Goal: Task Accomplishment & Management: Manage account settings

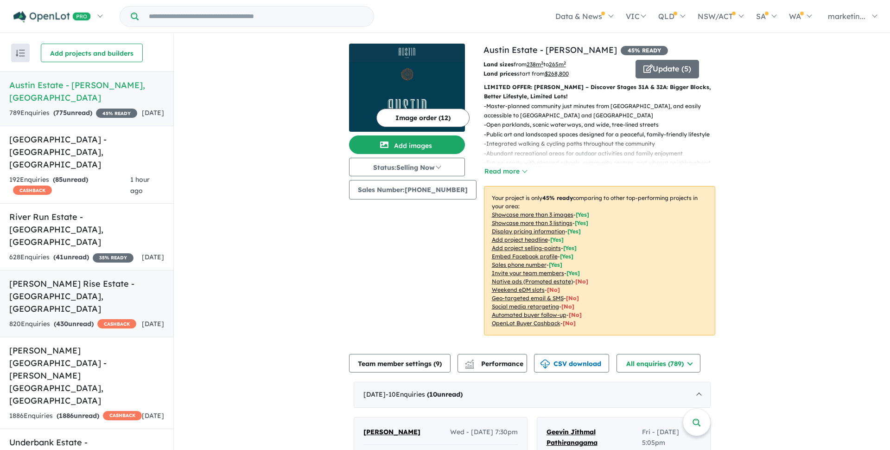
click at [62, 277] on h5 "Taylors Rise Estate - [GEOGRAPHIC_DATA] , [GEOGRAPHIC_DATA]" at bounding box center [86, 296] width 155 height 38
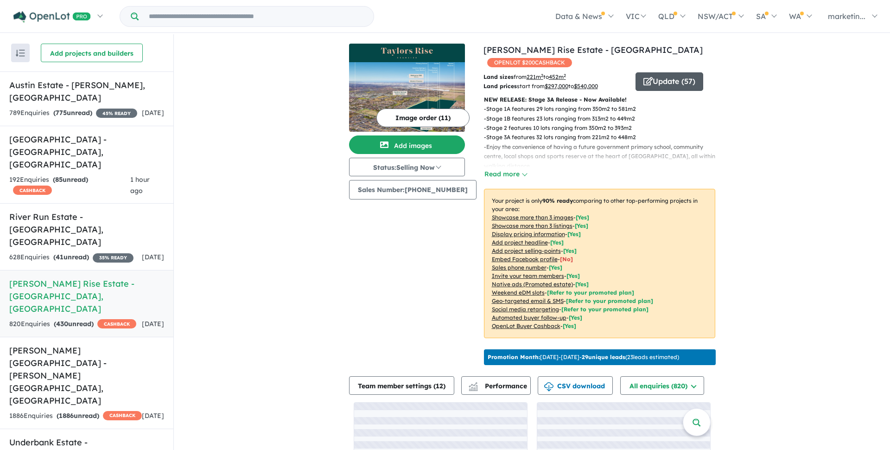
click at [679, 72] on button "Update ( 57 )" at bounding box center [670, 81] width 68 height 19
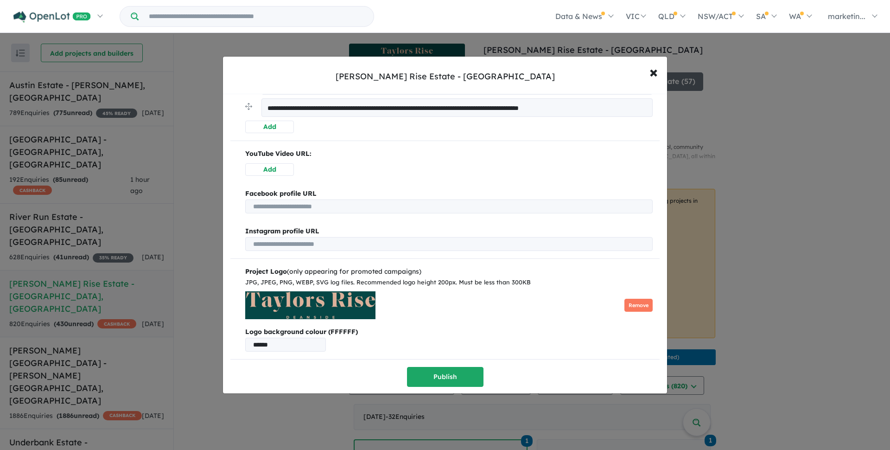
scroll to position [492, 0]
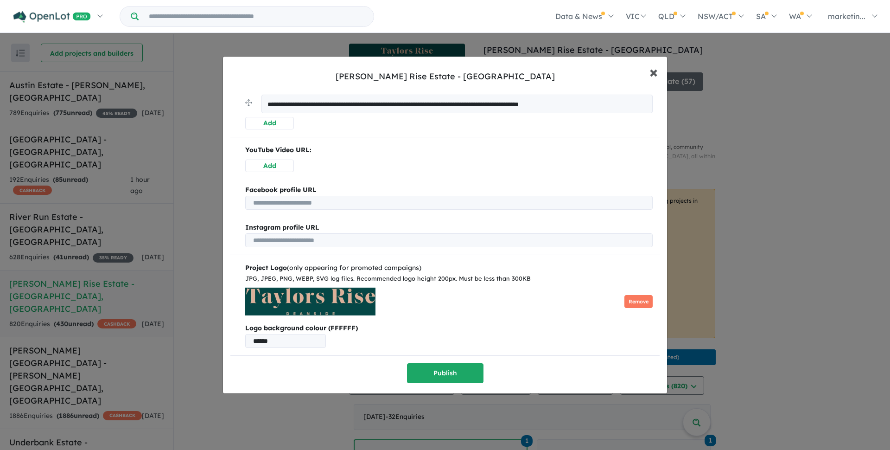
click at [651, 72] on span "×" at bounding box center [654, 72] width 8 height 20
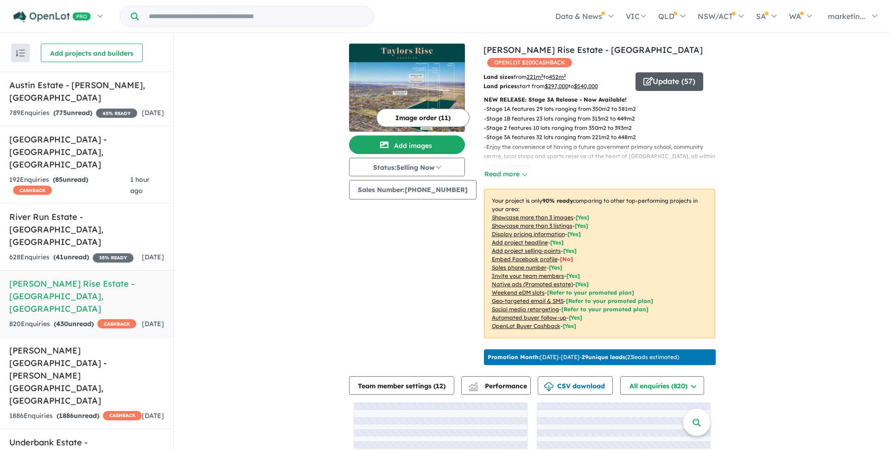
click at [685, 73] on button "Update ( 57 )" at bounding box center [670, 81] width 68 height 19
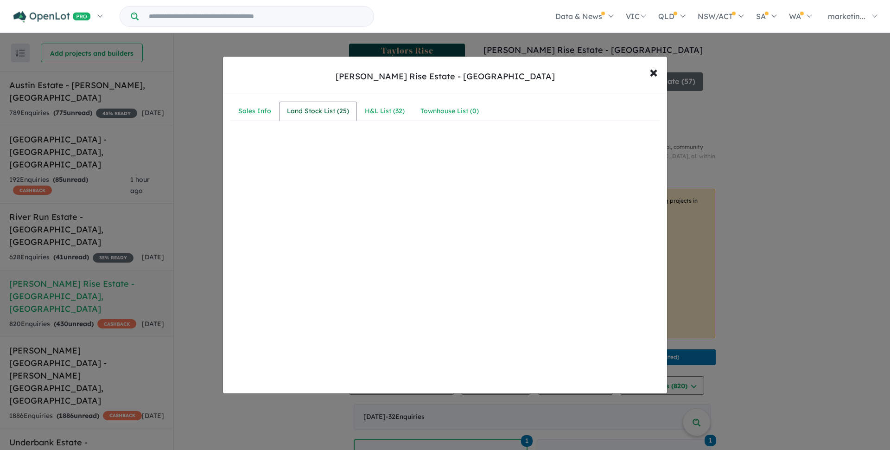
click at [327, 110] on div "Land Stock List ( 25 )" at bounding box center [318, 111] width 62 height 11
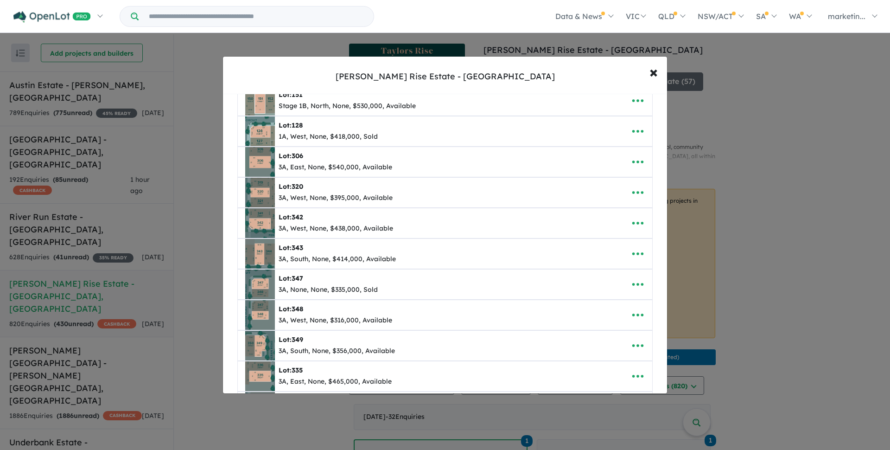
scroll to position [441, 0]
click at [634, 192] on icon "button" at bounding box center [638, 192] width 11 height 3
click at [608, 217] on link "Edit" at bounding box center [617, 214] width 69 height 21
select select "****"
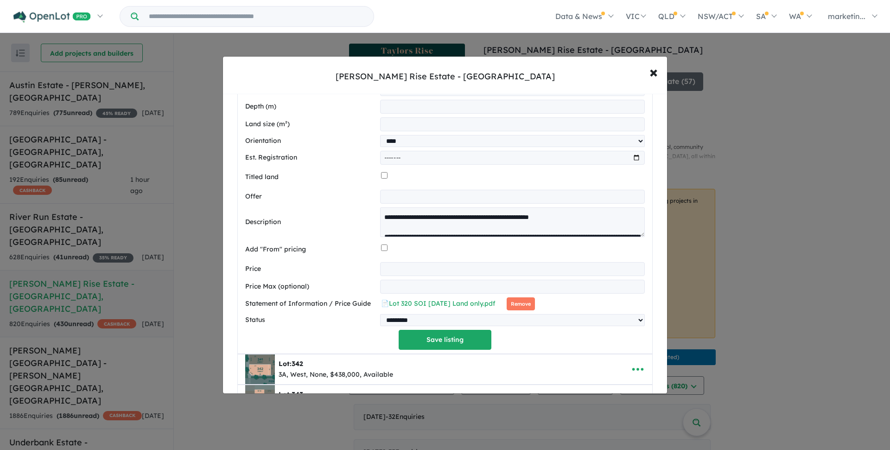
scroll to position [752, 0]
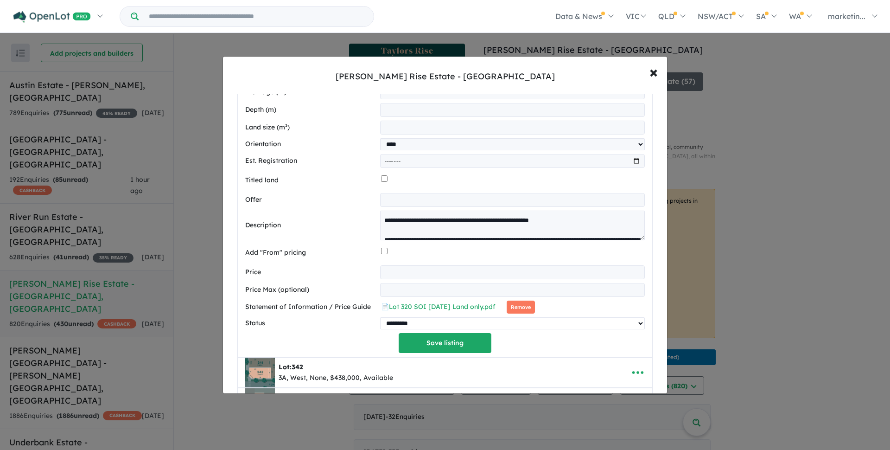
select select "****"
click option "****" at bounding box center [0, 0] width 0 height 0
click at [436, 343] on button "Save listing" at bounding box center [445, 343] width 93 height 20
select select "****"
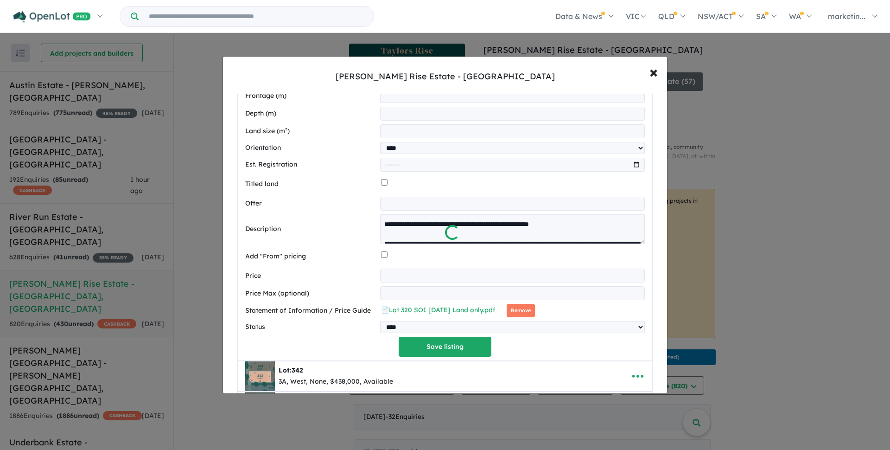
scroll to position [420, 0]
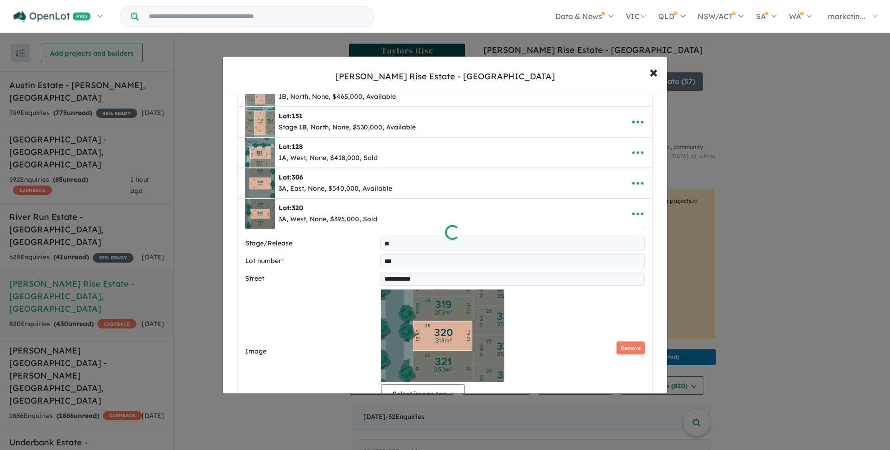
click at [654, 73] on div at bounding box center [445, 225] width 890 height 450
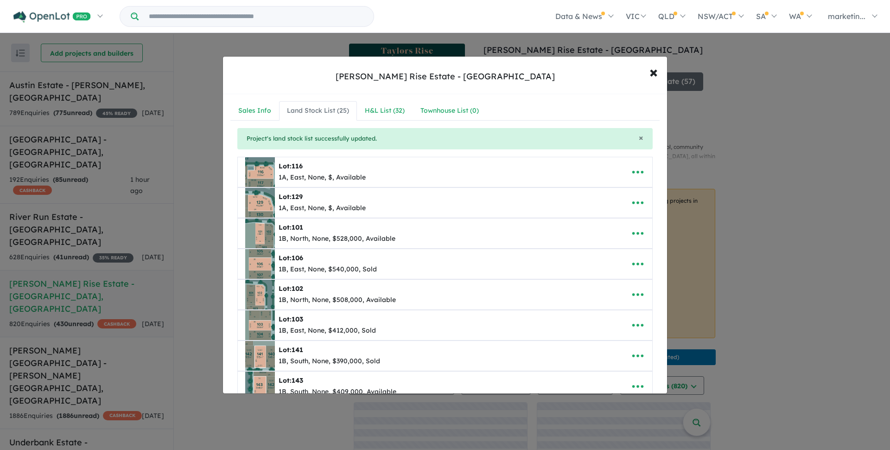
scroll to position [0, 0]
click at [381, 112] on div "H&L List ( 32 )" at bounding box center [385, 111] width 40 height 11
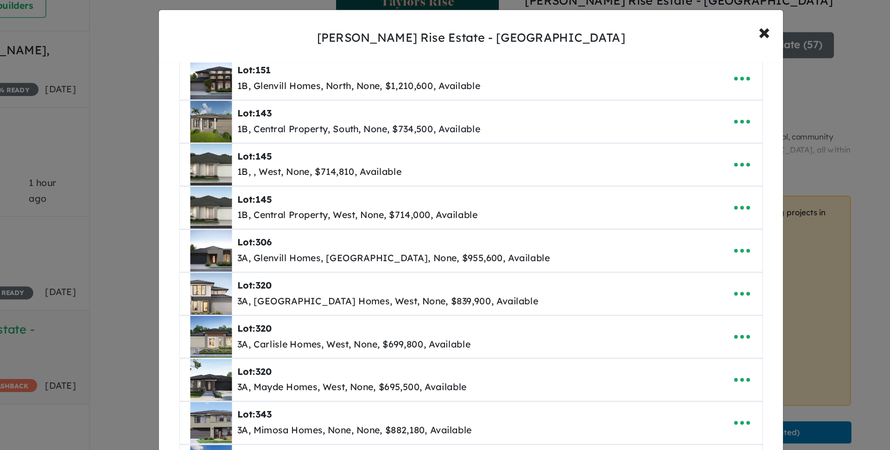
scroll to position [283, 0]
click at [644, 256] on icon "button" at bounding box center [638, 258] width 14 height 14
click at [601, 301] on link "Remove" at bounding box center [617, 302] width 69 height 21
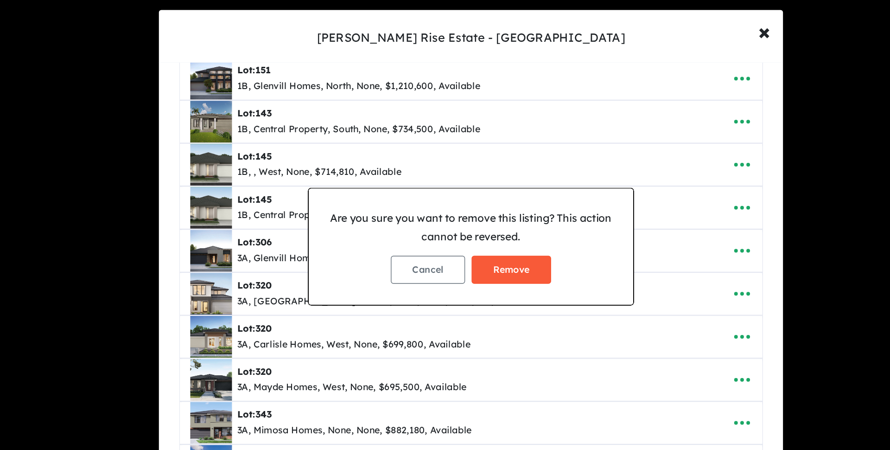
click at [490, 242] on button "Remove" at bounding box center [474, 241] width 57 height 20
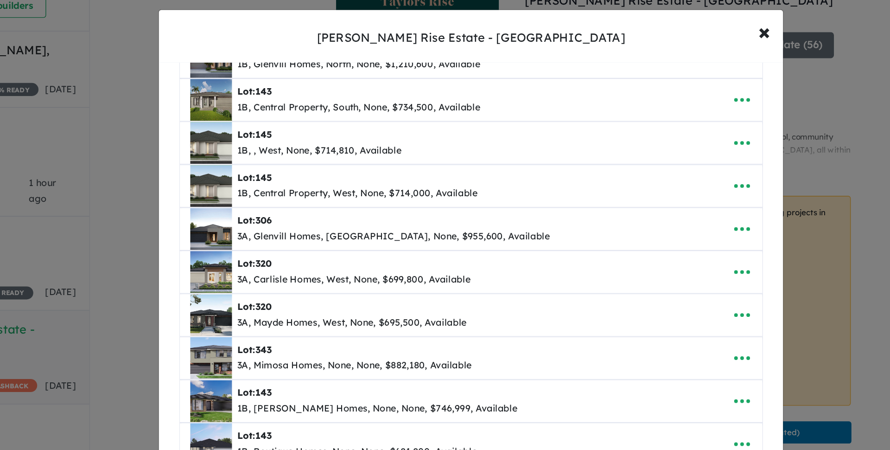
scroll to position [330, 0]
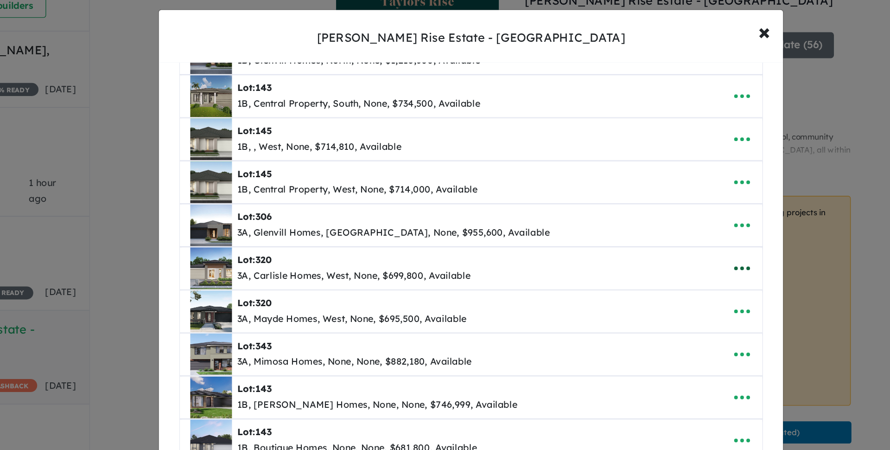
click at [637, 243] on icon "button" at bounding box center [638, 240] width 14 height 14
click at [606, 285] on link "Remove" at bounding box center [617, 284] width 69 height 21
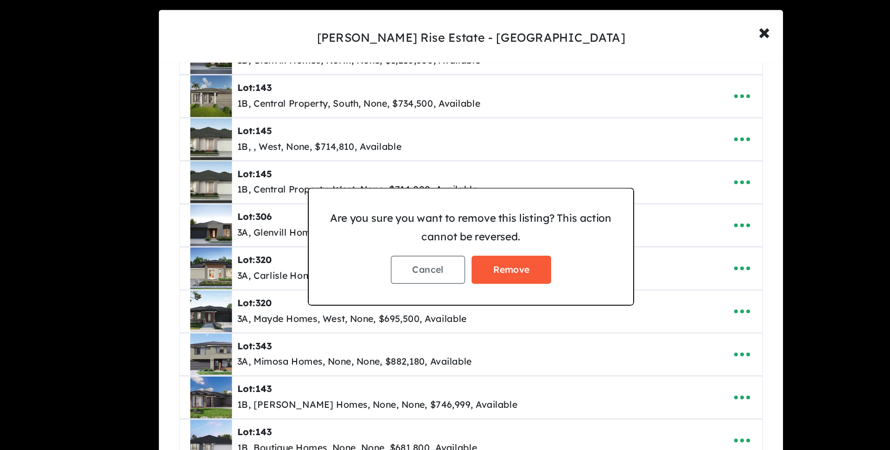
click at [491, 245] on button "Remove" at bounding box center [474, 241] width 57 height 20
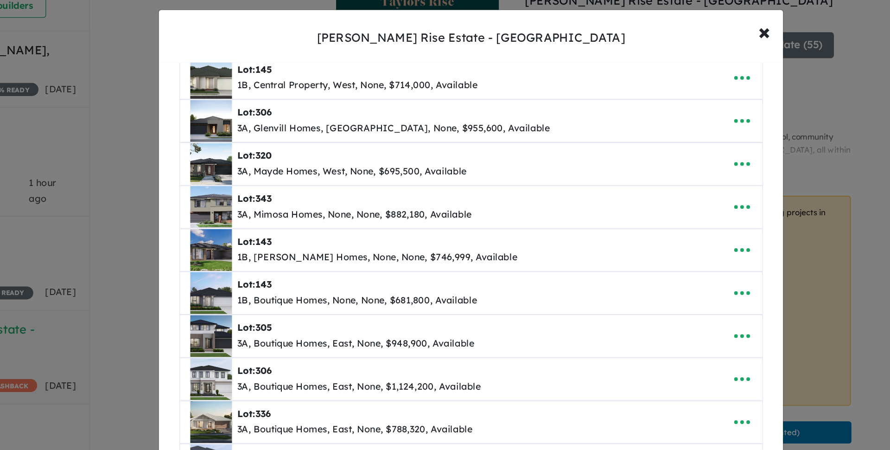
scroll to position [397, 0]
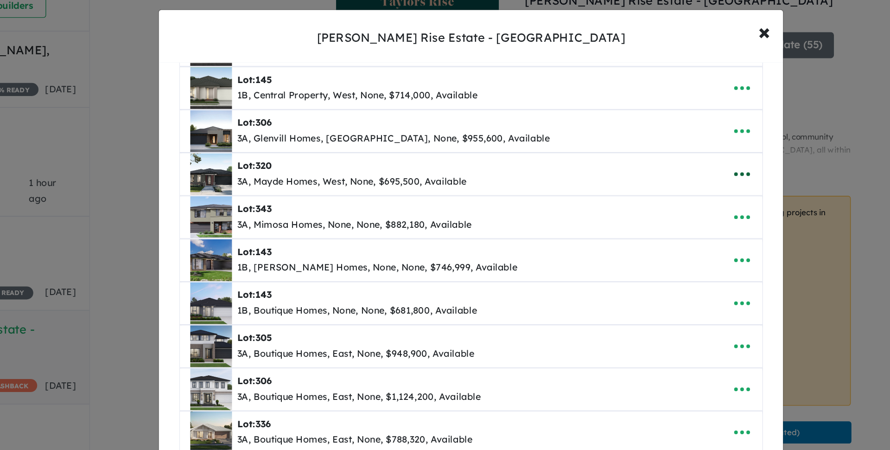
click at [636, 173] on icon "button" at bounding box center [638, 173] width 14 height 14
click at [601, 217] on link "Remove" at bounding box center [617, 217] width 69 height 21
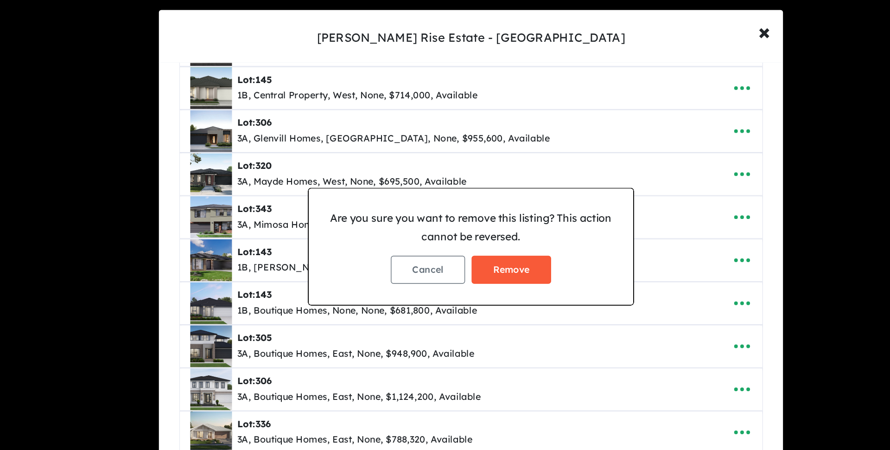
click at [480, 240] on button "Remove" at bounding box center [474, 241] width 57 height 20
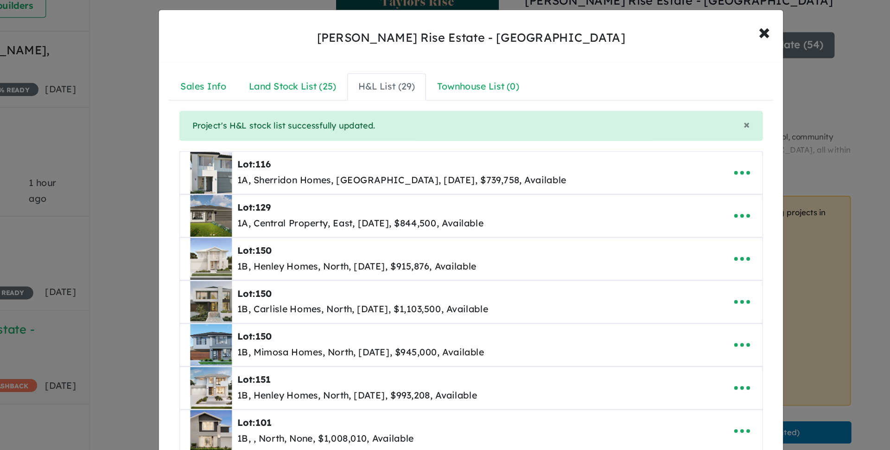
scroll to position [0, 0]
click at [653, 76] on span "×" at bounding box center [654, 72] width 8 height 20
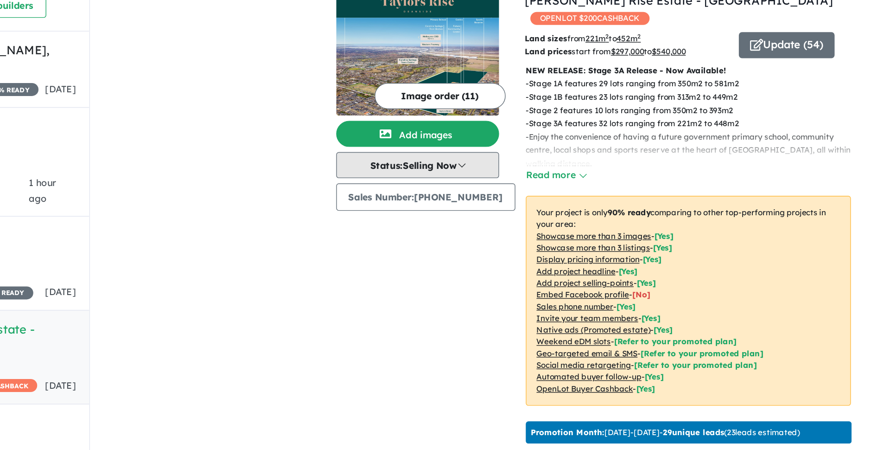
scroll to position [1, 0]
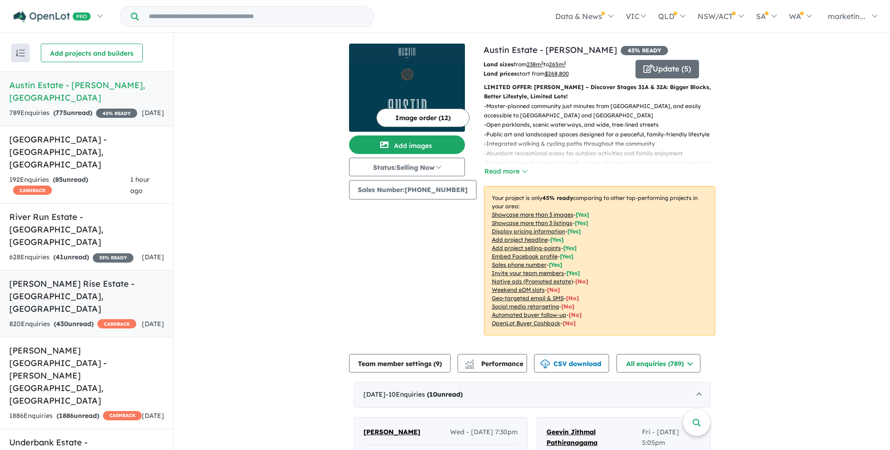
click at [63, 270] on link "Taylors Rise Estate - [GEOGRAPHIC_DATA] , [GEOGRAPHIC_DATA] 820 Enquir ies ( 43…" at bounding box center [86, 303] width 173 height 67
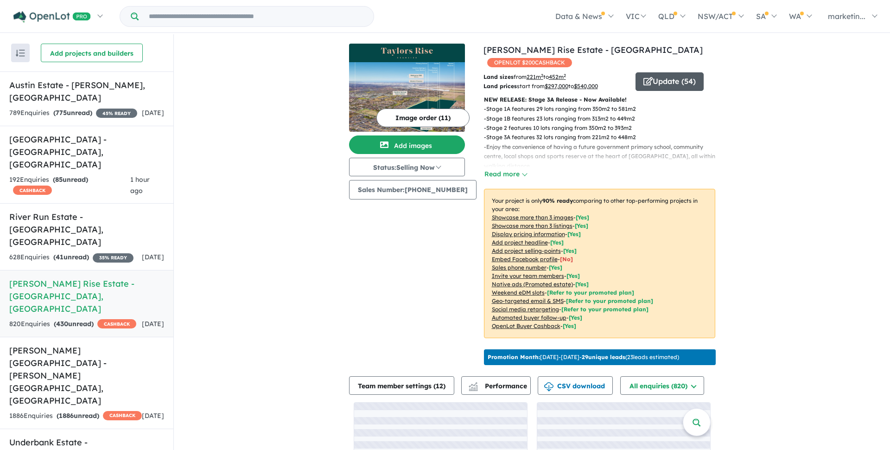
click at [661, 72] on button "Update ( 54 )" at bounding box center [670, 81] width 68 height 19
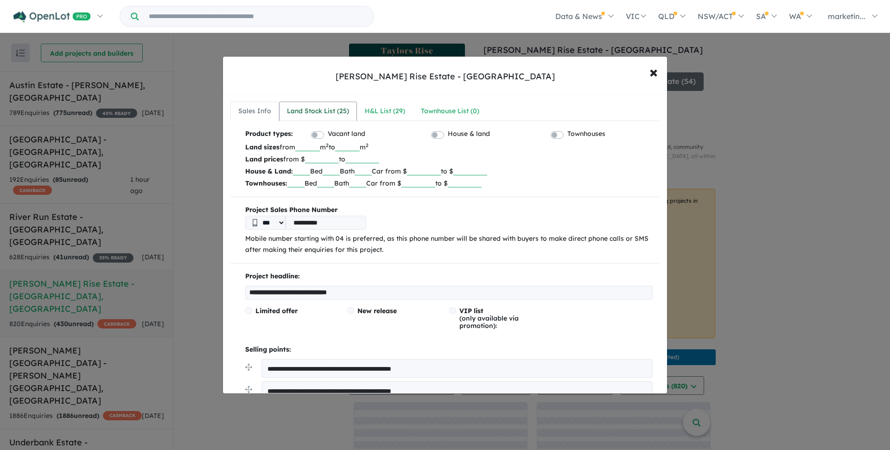
click at [342, 109] on div "Land Stock List ( 25 )" at bounding box center [318, 111] width 62 height 11
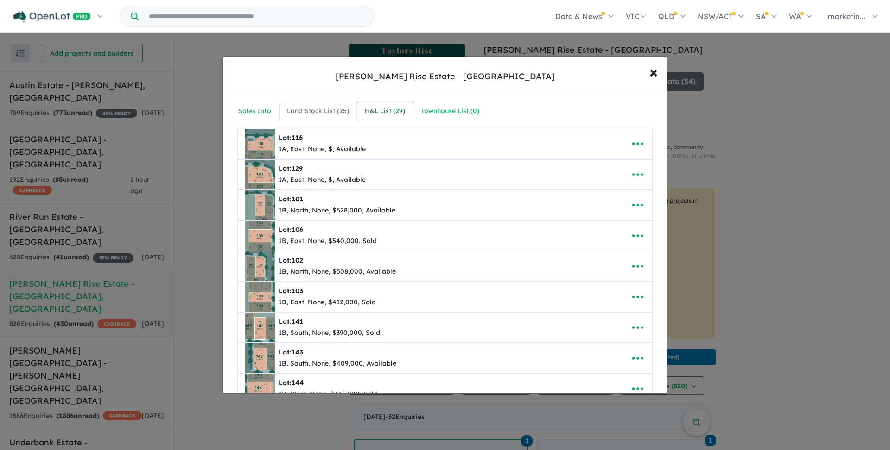
click at [389, 114] on div "H&L List ( 29 )" at bounding box center [385, 111] width 40 height 11
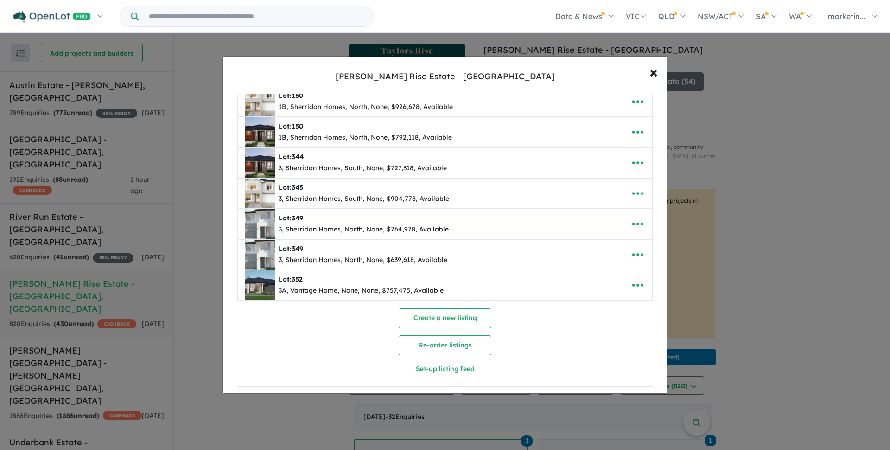
scroll to position [718, 0]
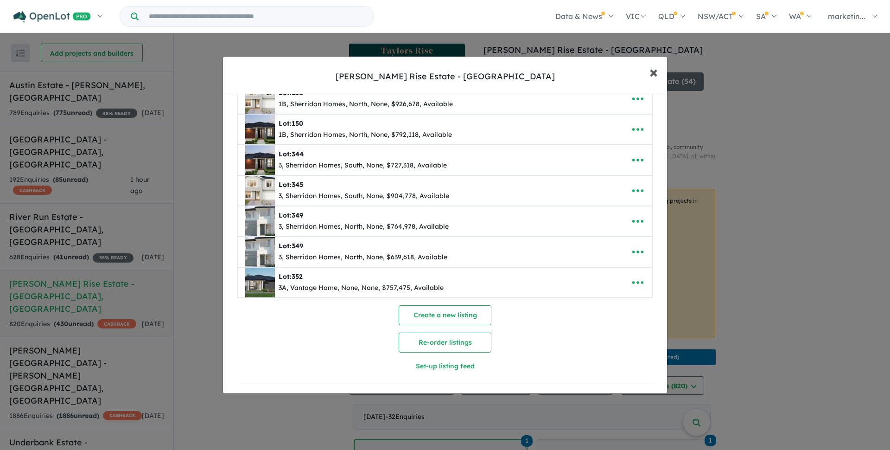
click at [652, 71] on span "×" at bounding box center [654, 72] width 8 height 20
